Goal: Obtain resource: Download file/media

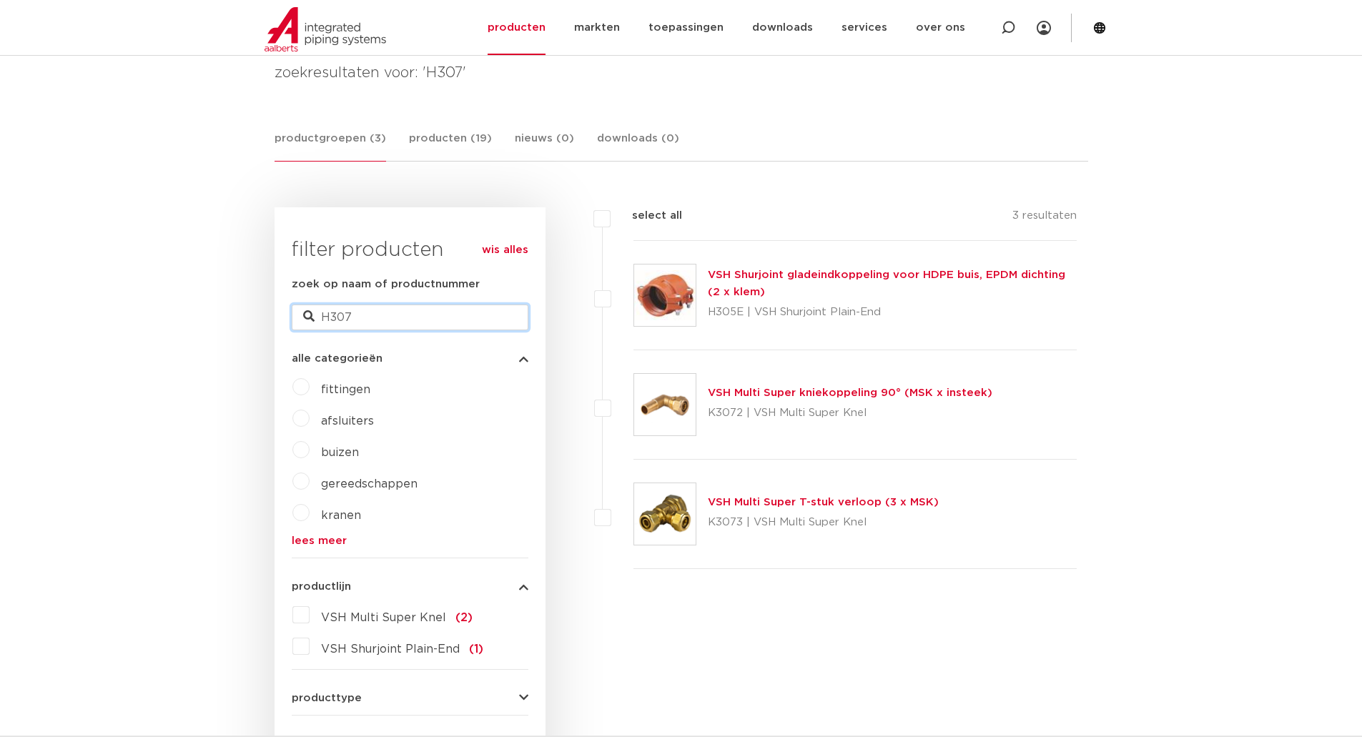
drag, startPoint x: 360, startPoint y: 312, endPoint x: 267, endPoint y: 325, distance: 93.1
click at [267, 325] on div "zoekresultaten voor: 'H307' productgroepen (3) producten (19) nieuws (0) downlo…" at bounding box center [681, 691] width 836 height 1260
type input "1V4000020003"
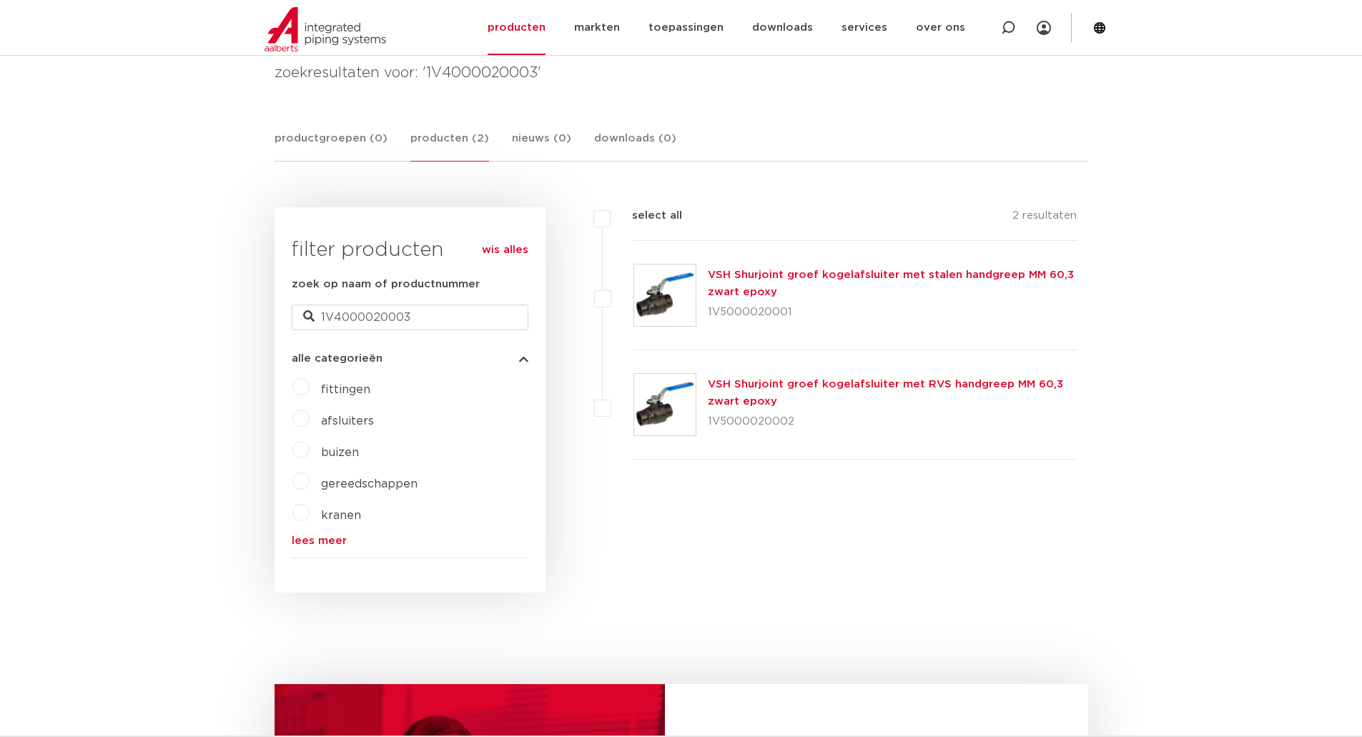
click at [740, 280] on link "VSH Shurjoint groef kogelafsluiter met stalen handgreep MM 60,3 zwart epoxy" at bounding box center [891, 283] width 366 height 28
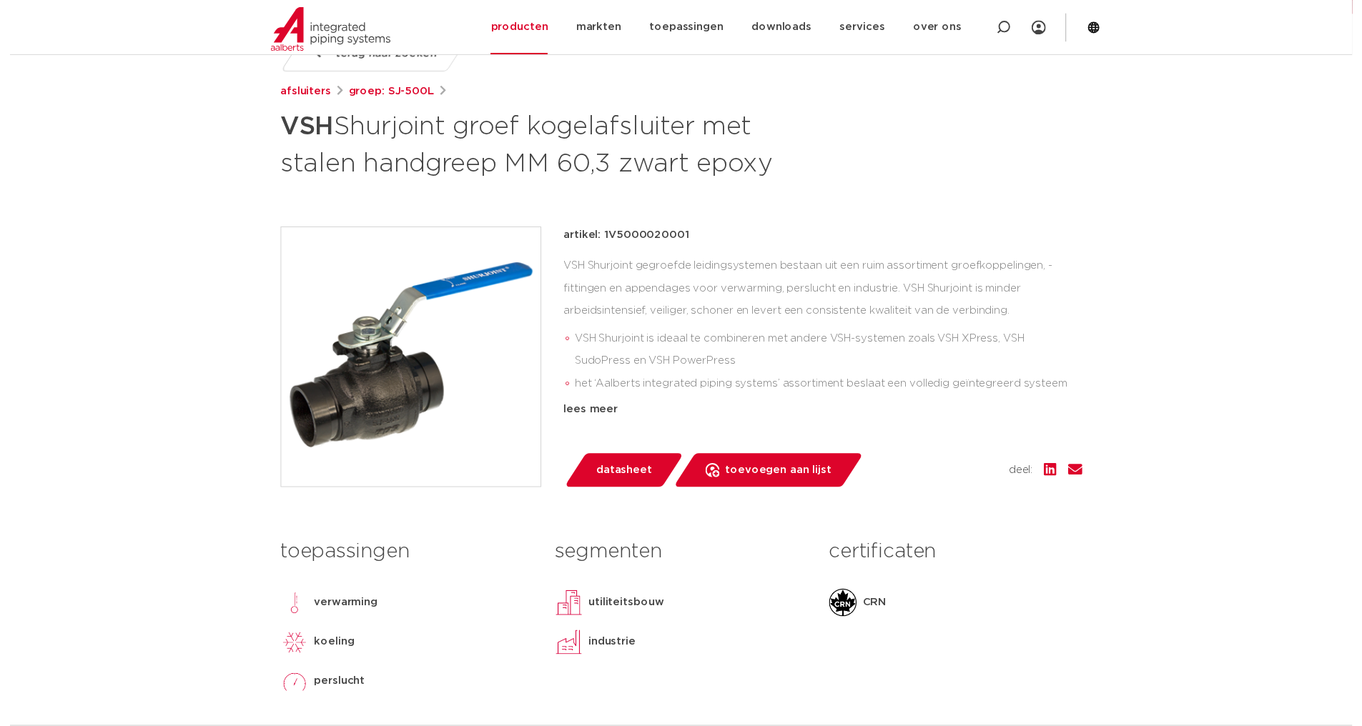
scroll to position [214, 0]
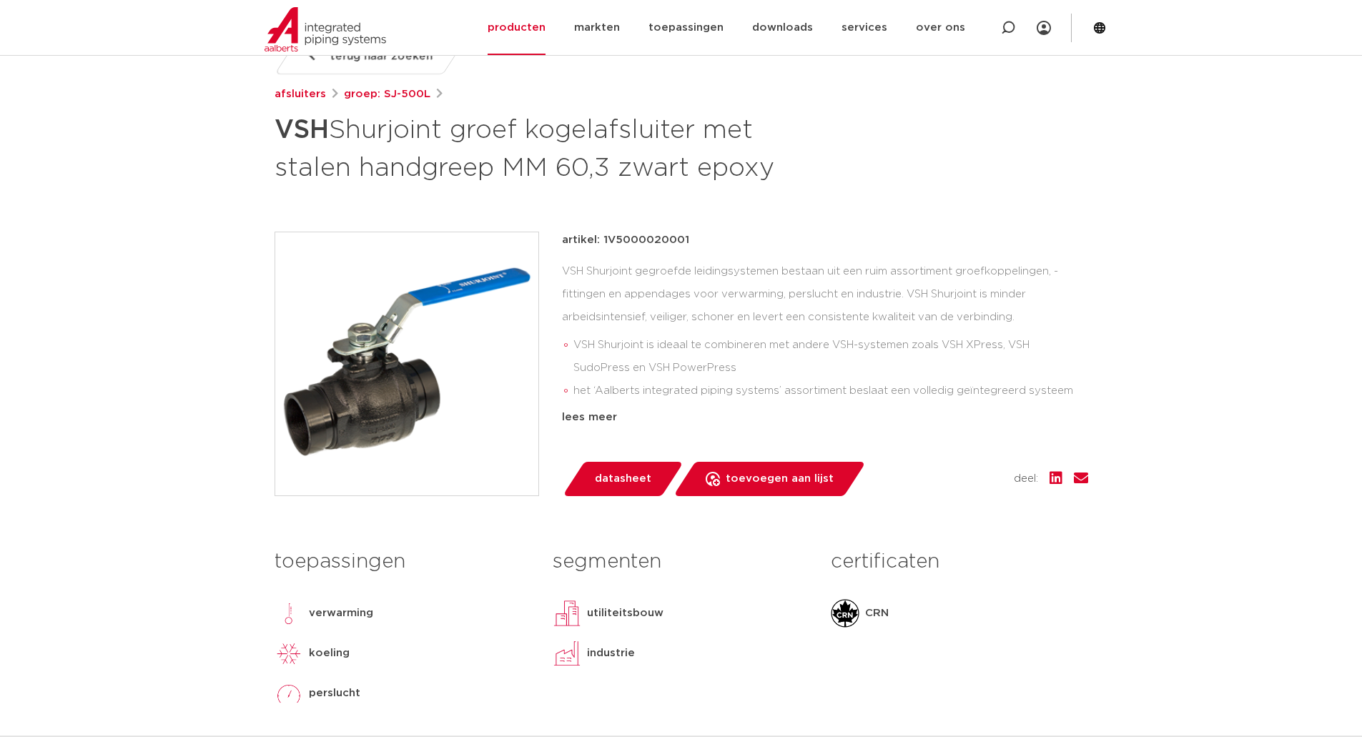
click at [625, 489] on span "datasheet" at bounding box center [623, 478] width 56 height 23
